Goal: Information Seeking & Learning: Find specific fact

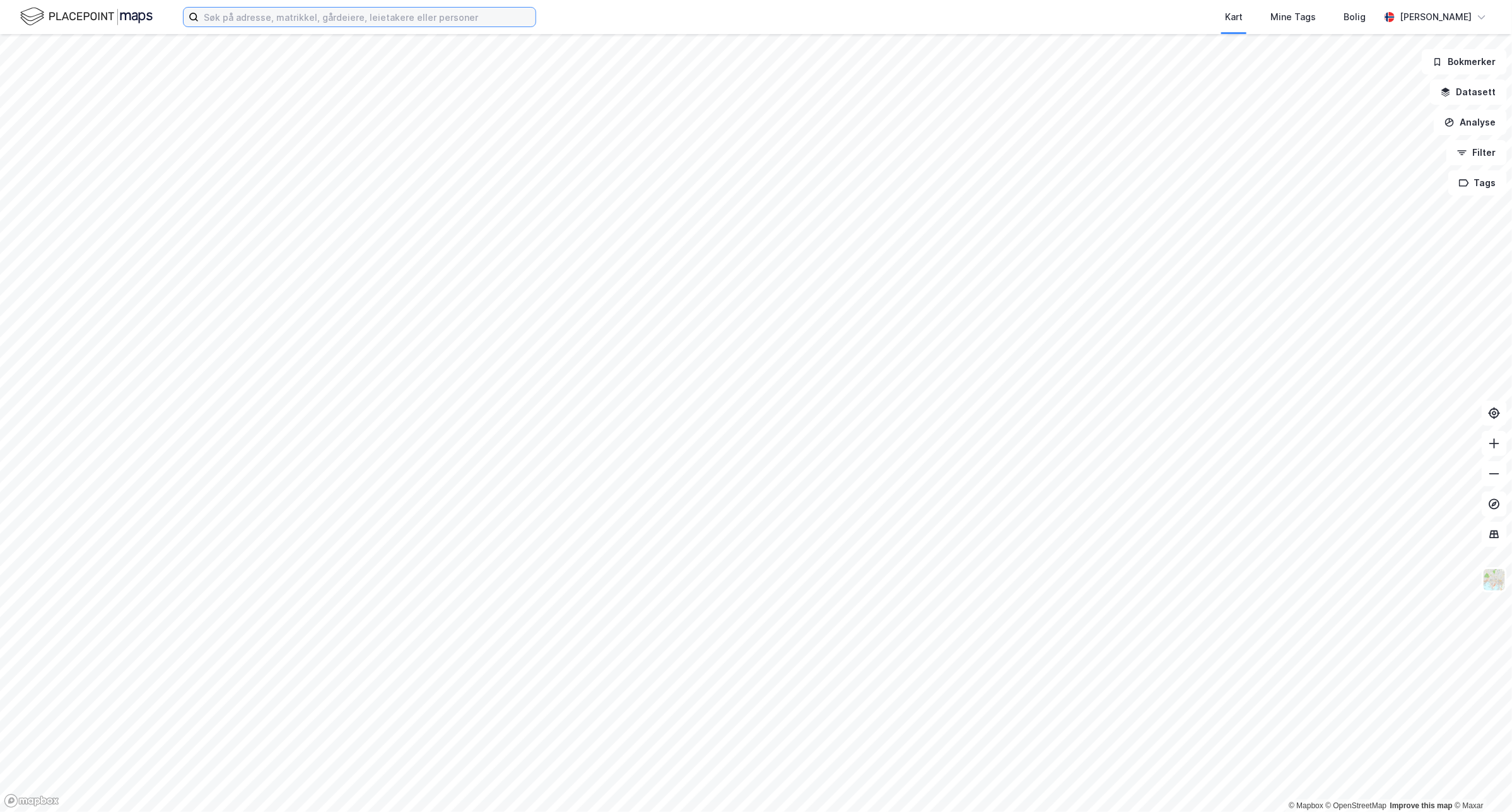
click at [297, 8] on input at bounding box center [367, 17] width 337 height 19
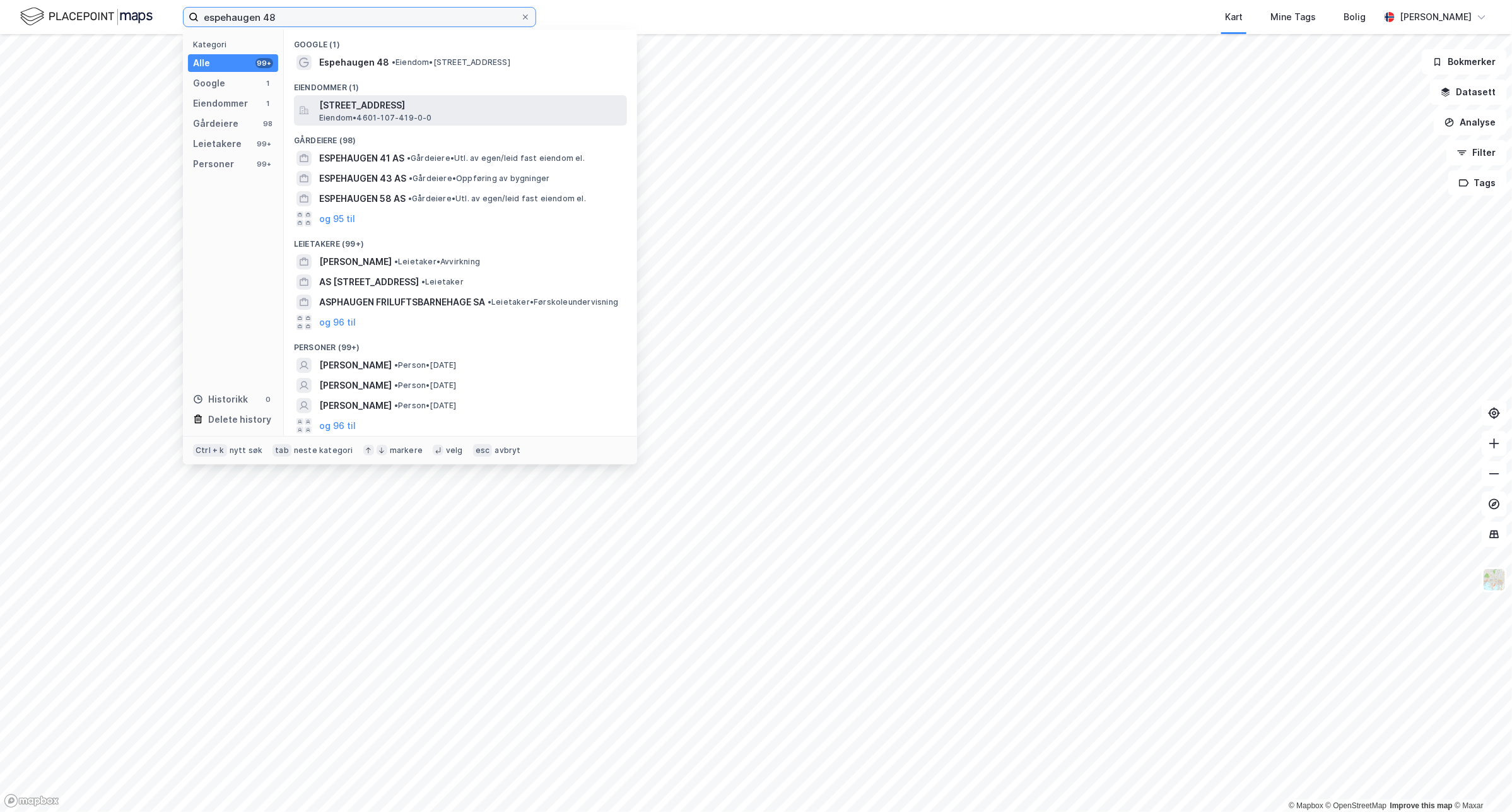
type input "espehaugen 48"
click at [407, 96] on div "[STREET_ADDRESS] • 4601-107-419-0-0" at bounding box center [460, 110] width 333 height 30
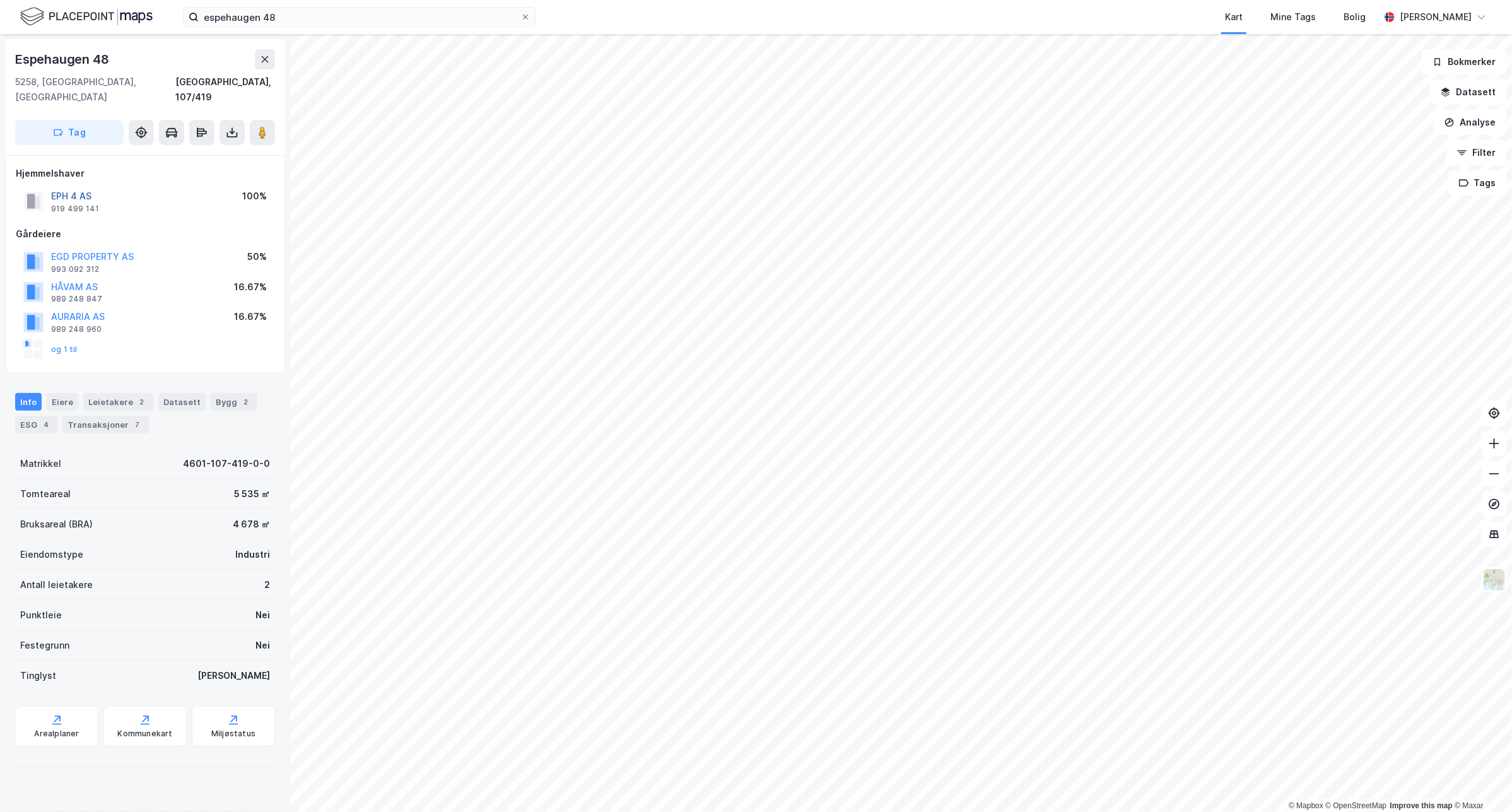
click at [0, 0] on button "EPH 4 AS" at bounding box center [0, 0] width 0 height 0
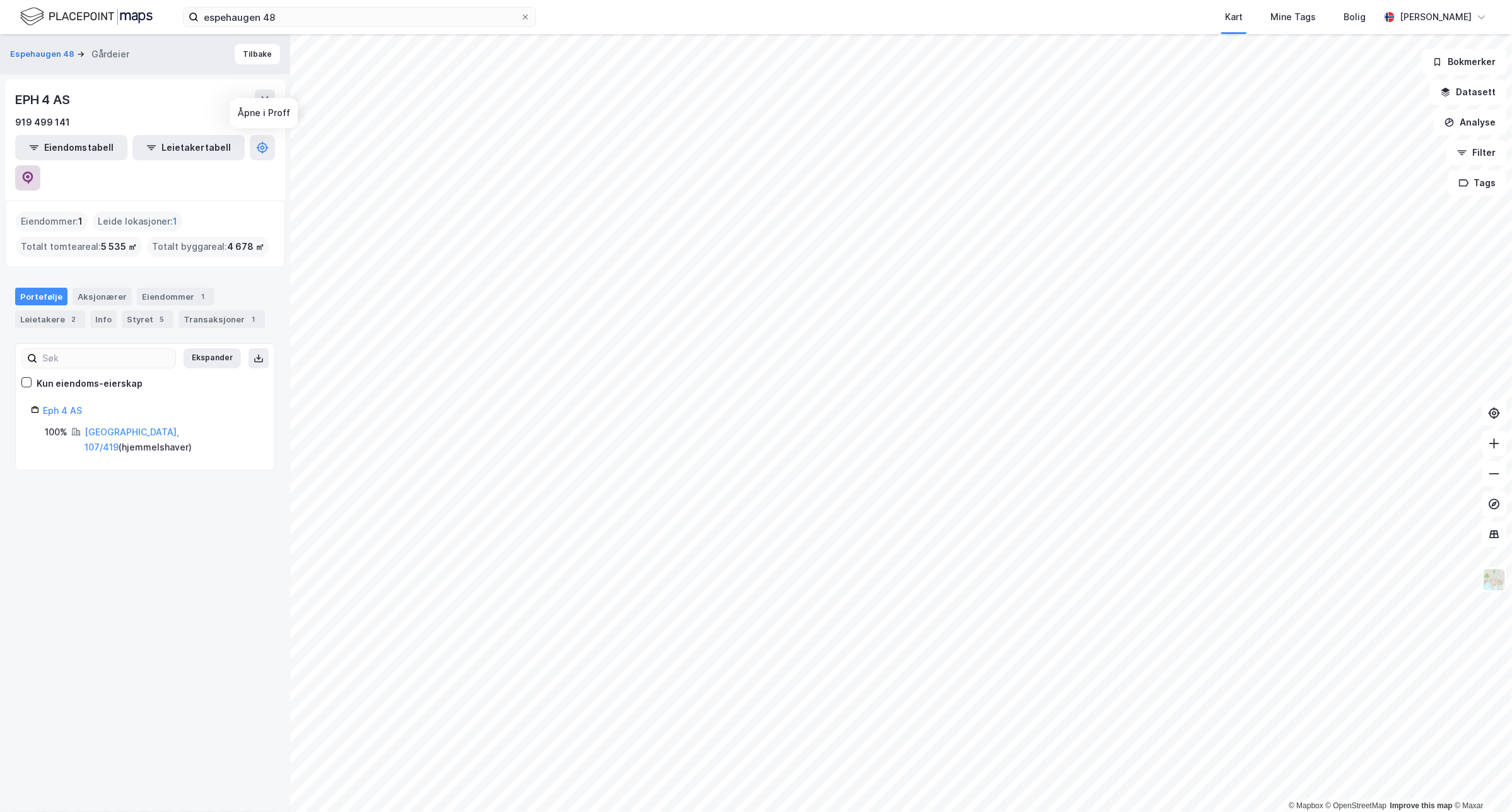
click at [34, 171] on icon at bounding box center [28, 178] width 13 height 13
